Goal: Task Accomplishment & Management: Manage account settings

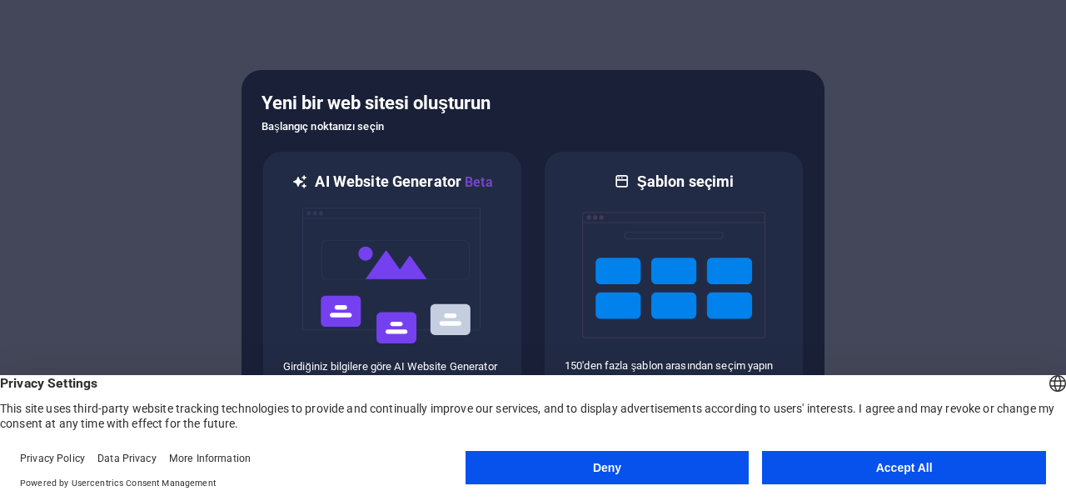
click at [675, 473] on button "Deny" at bounding box center [608, 467] width 284 height 33
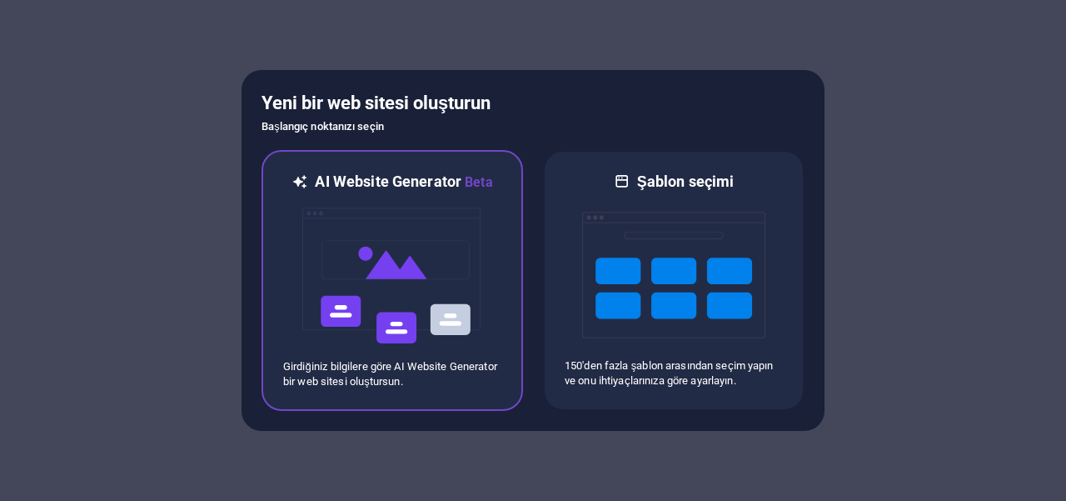
click at [431, 279] on img at bounding box center [392, 275] width 183 height 167
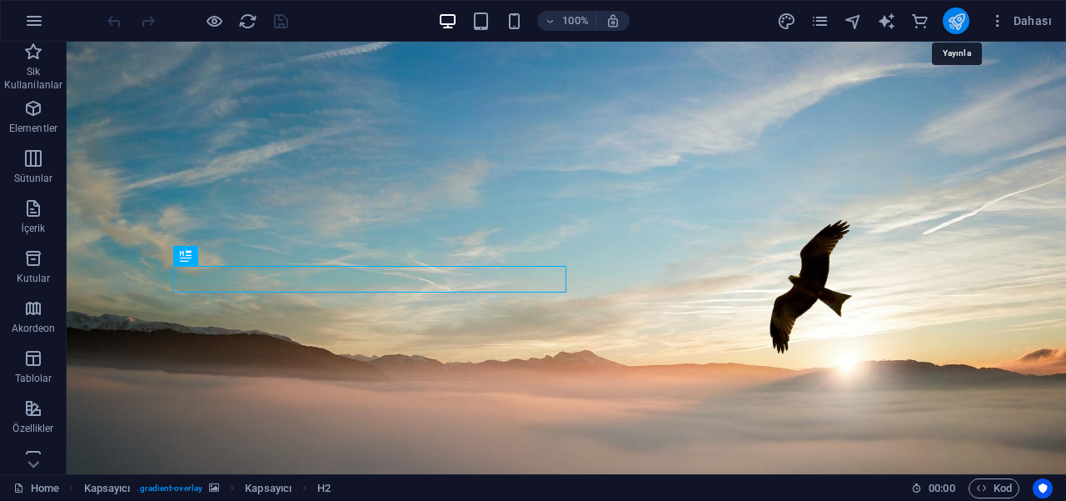
click at [959, 25] on icon "publish" at bounding box center [956, 21] width 19 height 19
click at [998, 25] on icon "button" at bounding box center [998, 20] width 17 height 17
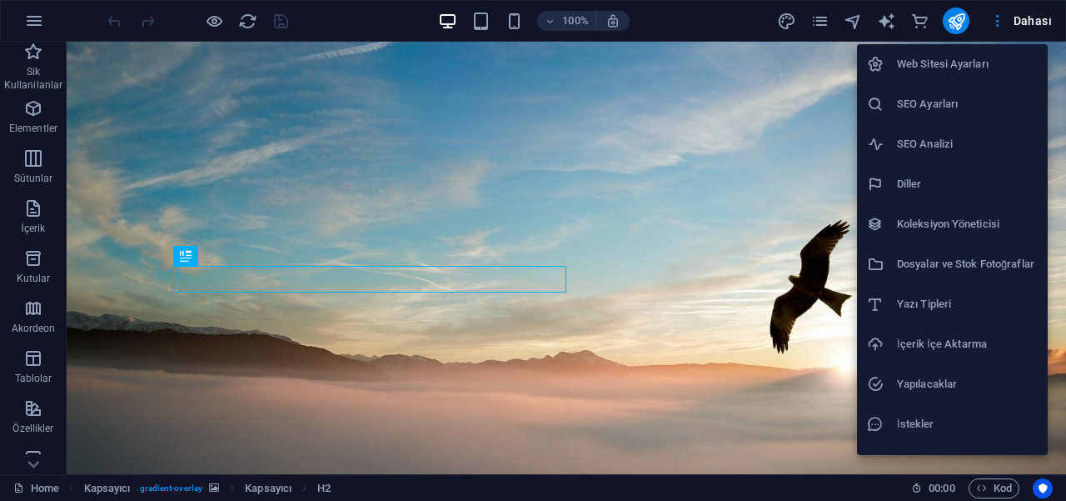
click at [990, 14] on div at bounding box center [533, 250] width 1066 height 501
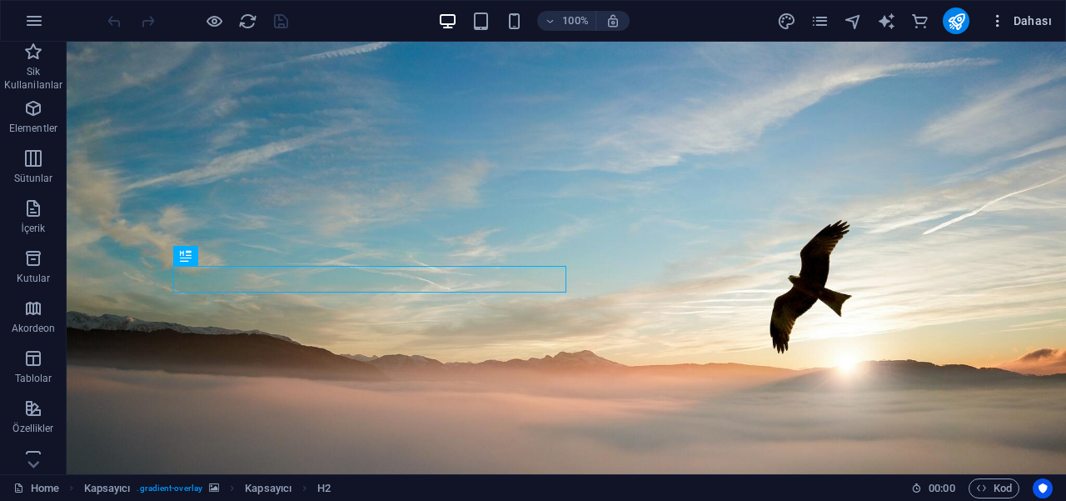
click at [990, 19] on icon "button" at bounding box center [998, 20] width 17 height 17
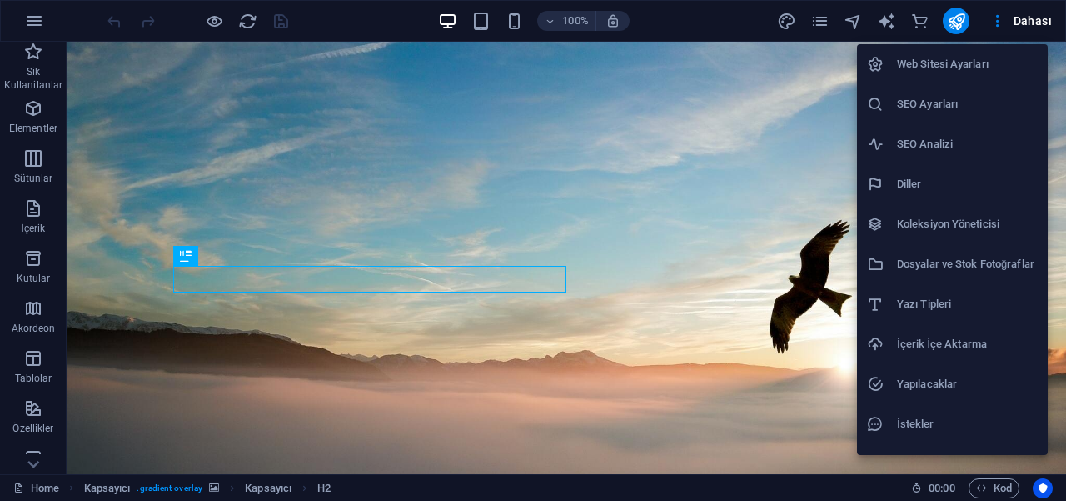
click at [37, 23] on div at bounding box center [533, 250] width 1066 height 501
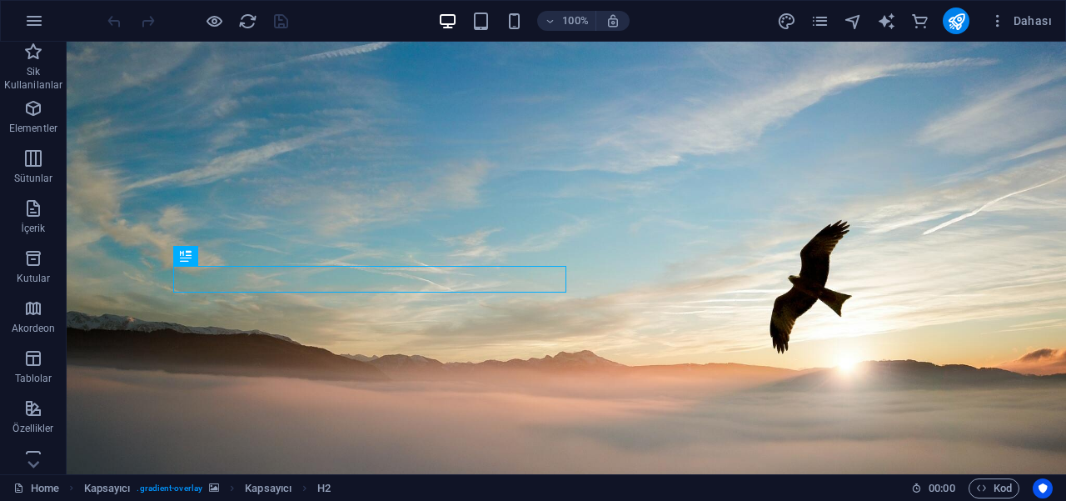
click at [37, 23] on icon "button" at bounding box center [34, 21] width 20 height 20
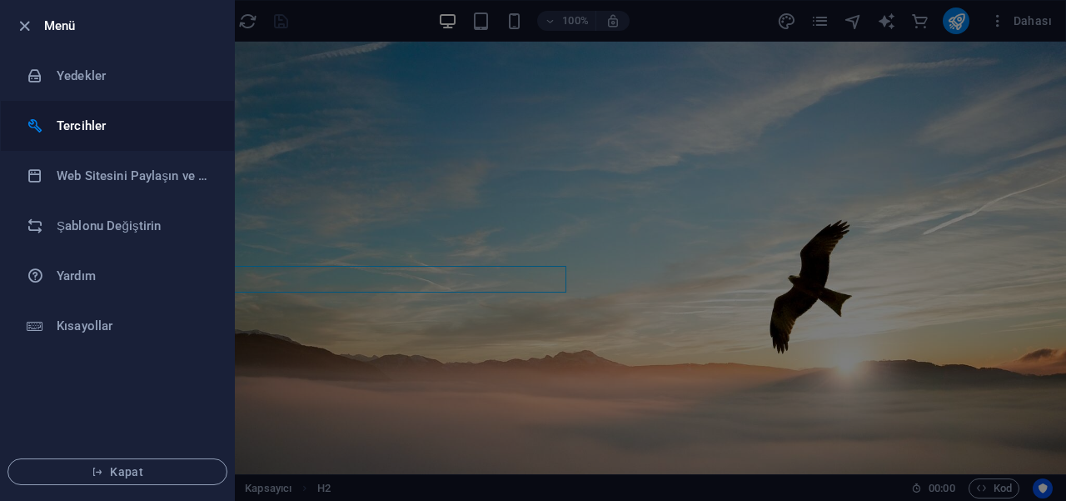
click at [87, 134] on h6 "Tercihler" at bounding box center [134, 126] width 154 height 20
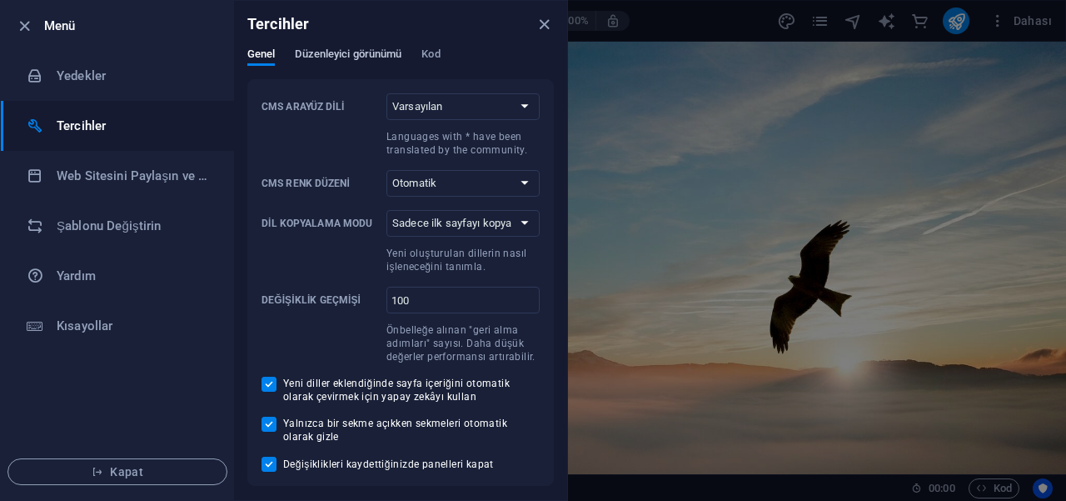
click at [352, 59] on span "Düzenleyici görünümü" at bounding box center [348, 55] width 107 height 23
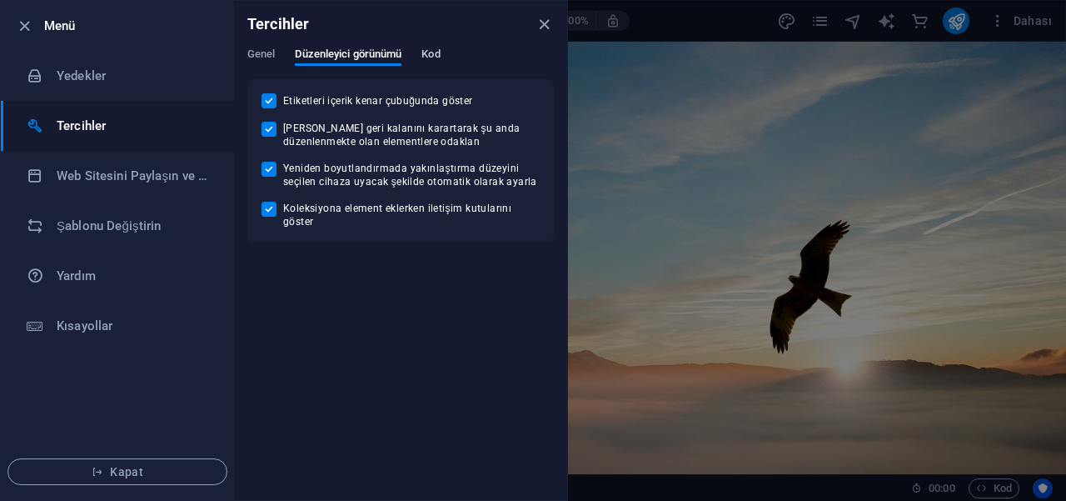
click at [427, 50] on span "Kod" at bounding box center [430, 55] width 18 height 23
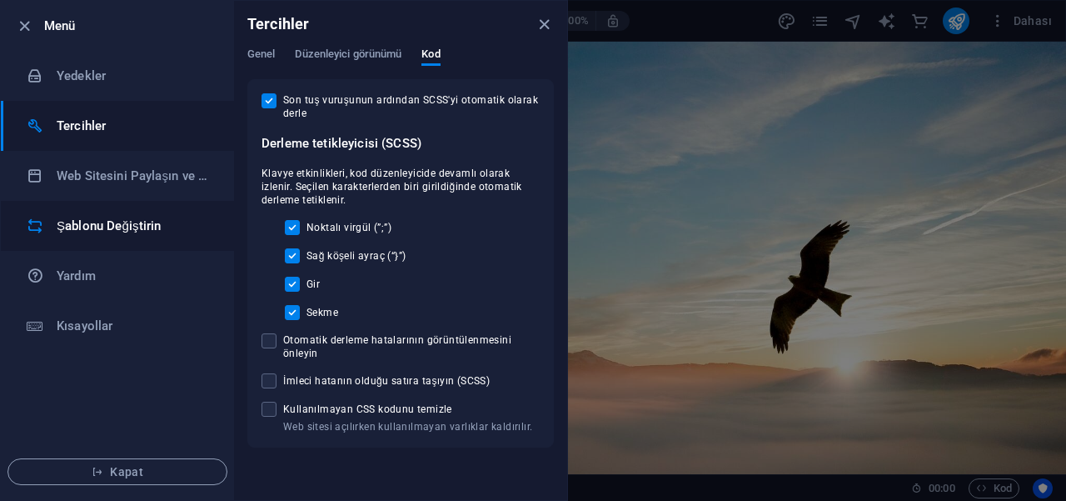
click at [114, 227] on h6 "Şablonu Değiştirin" at bounding box center [134, 226] width 154 height 20
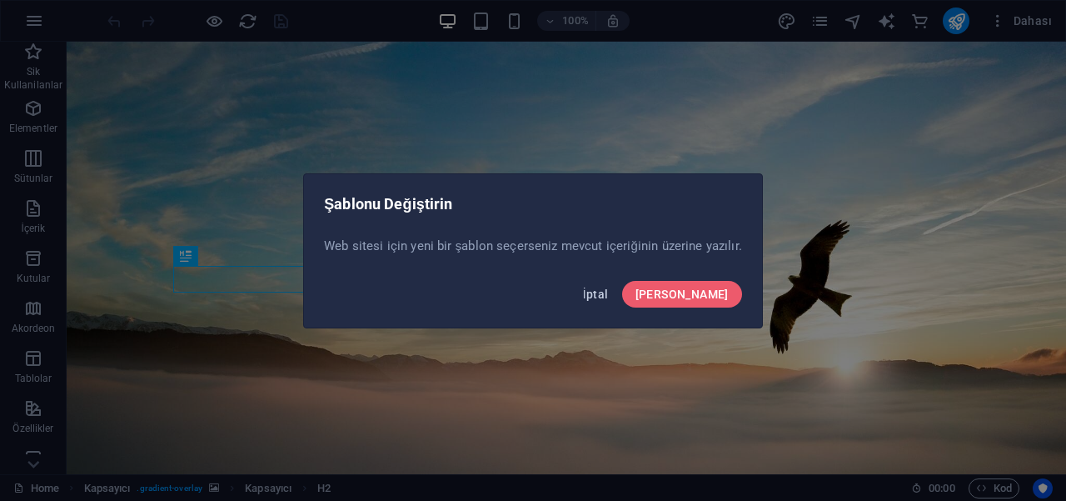
drag, startPoint x: 660, startPoint y: 298, endPoint x: 593, endPoint y: 257, distance: 78.6
click at [609, 298] on span "İptal" at bounding box center [596, 293] width 26 height 13
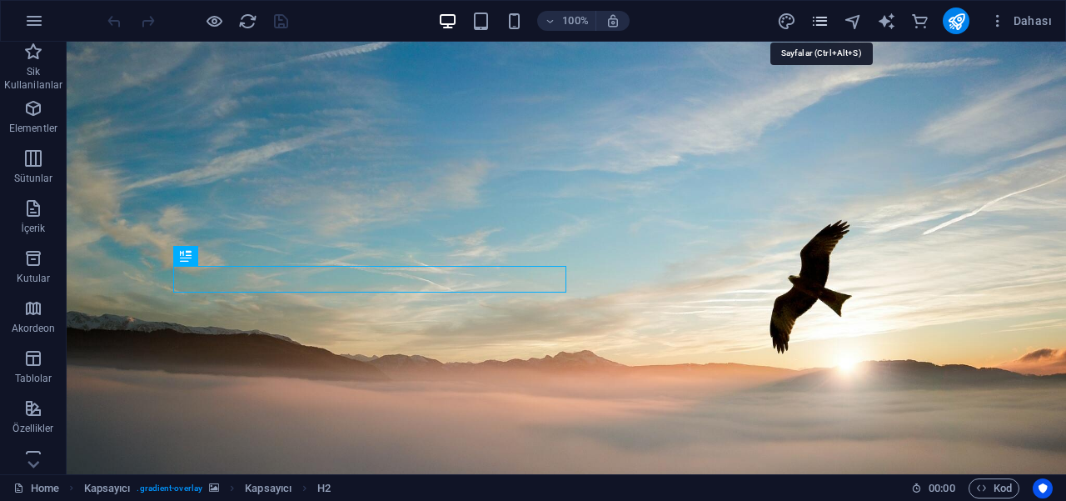
click at [821, 22] on icon "pages" at bounding box center [819, 21] width 19 height 19
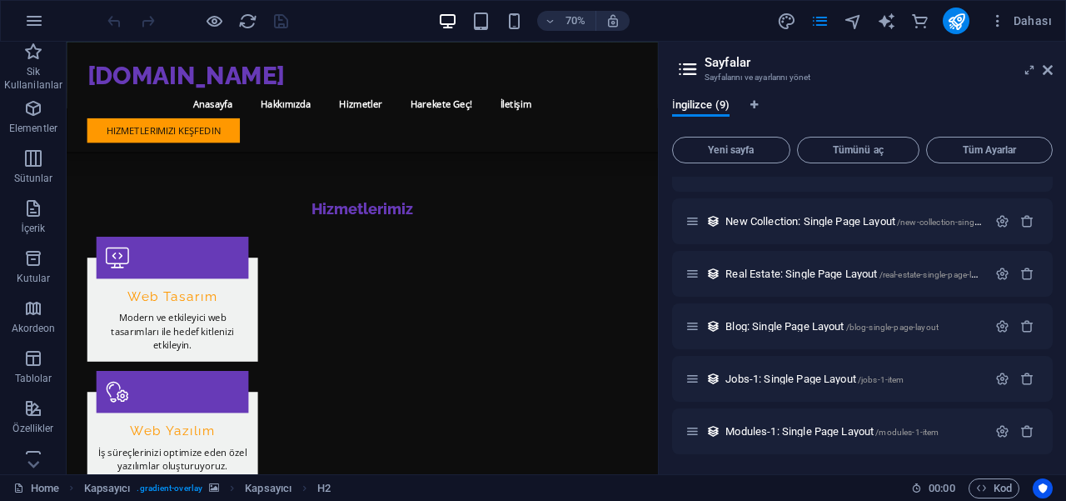
scroll to position [1596, 0]
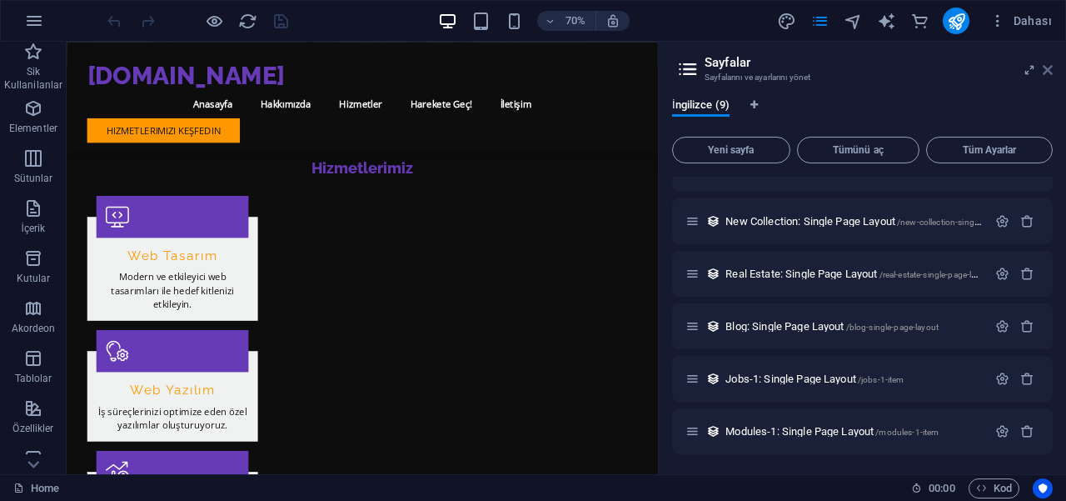
click at [1049, 75] on icon at bounding box center [1048, 69] width 10 height 13
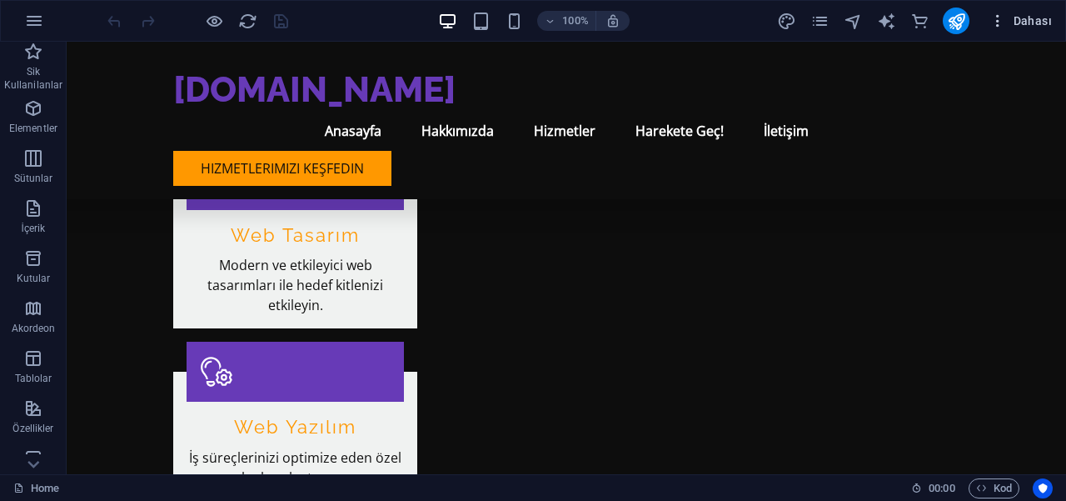
click at [994, 21] on icon "button" at bounding box center [998, 20] width 17 height 17
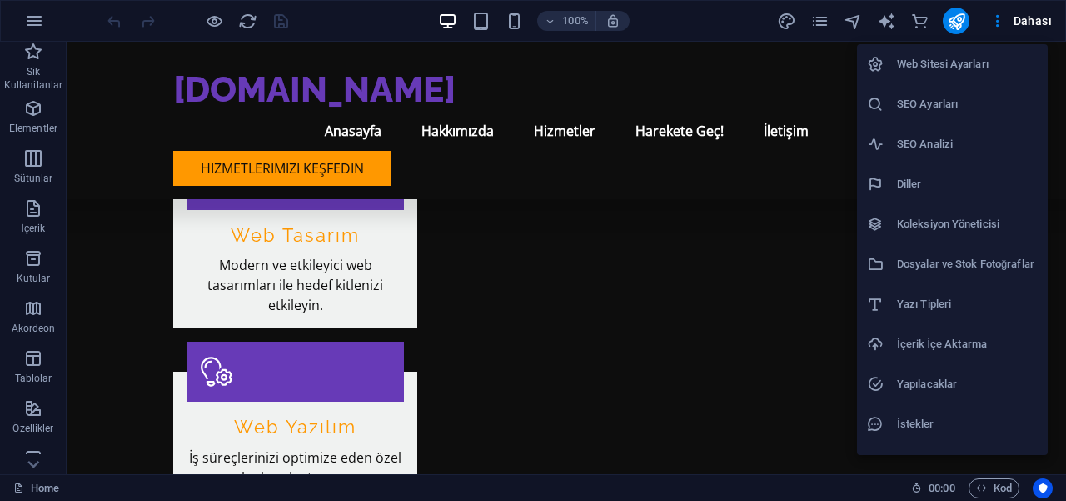
scroll to position [29, 0]
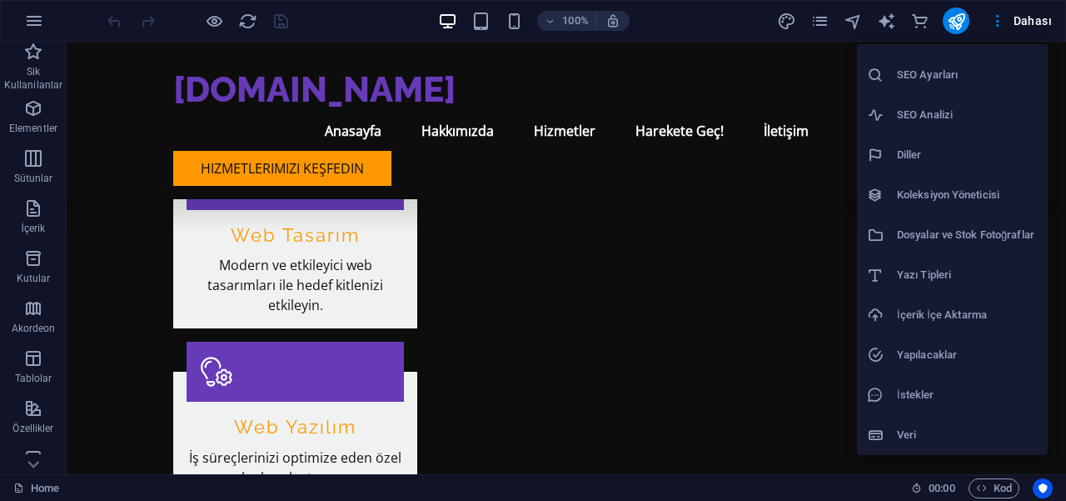
click at [914, 438] on h6 "Veri" at bounding box center [967, 435] width 141 height 20
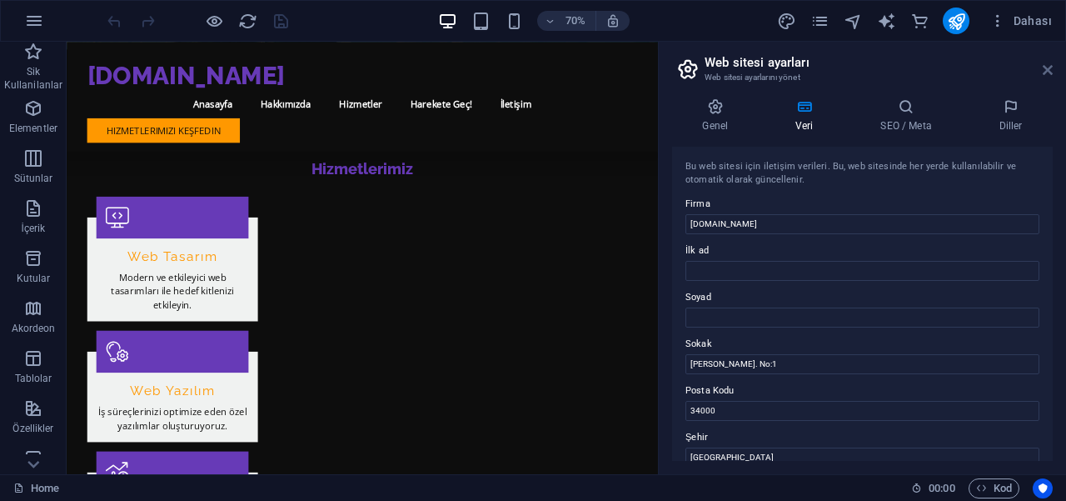
click at [1050, 69] on icon at bounding box center [1048, 69] width 10 height 13
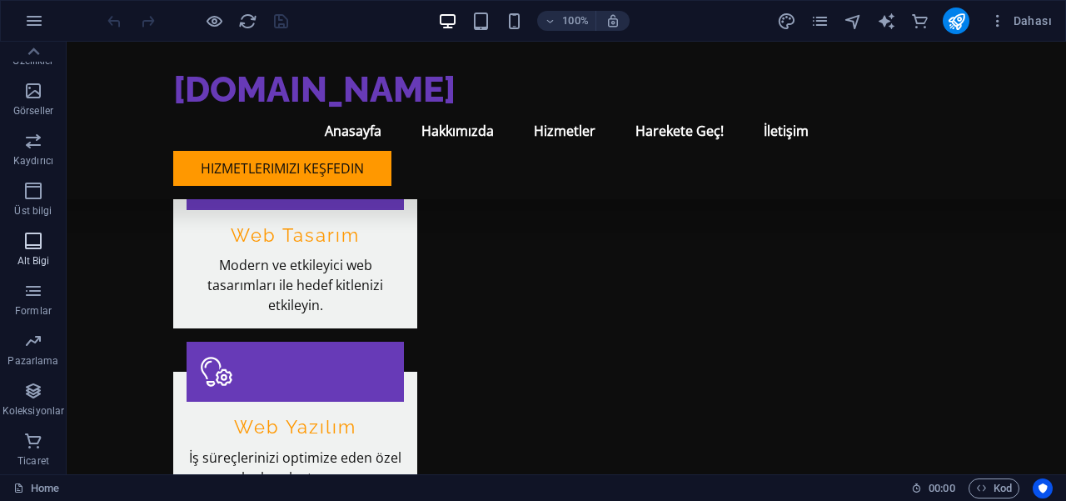
scroll to position [0, 0]
